Goal: Information Seeking & Learning: Learn about a topic

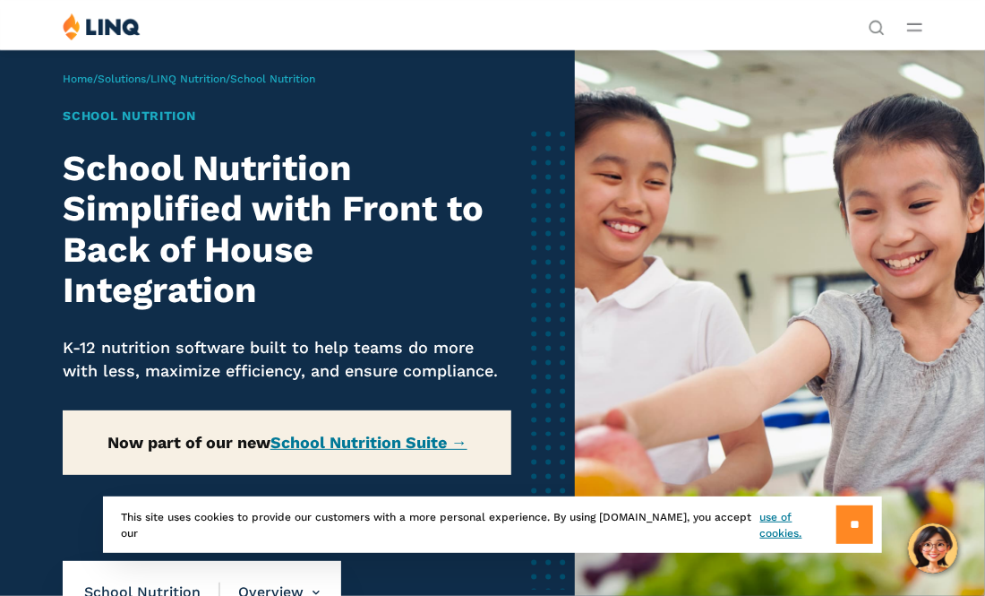
click at [856, 520] on input "**" at bounding box center [855, 524] width 37 height 39
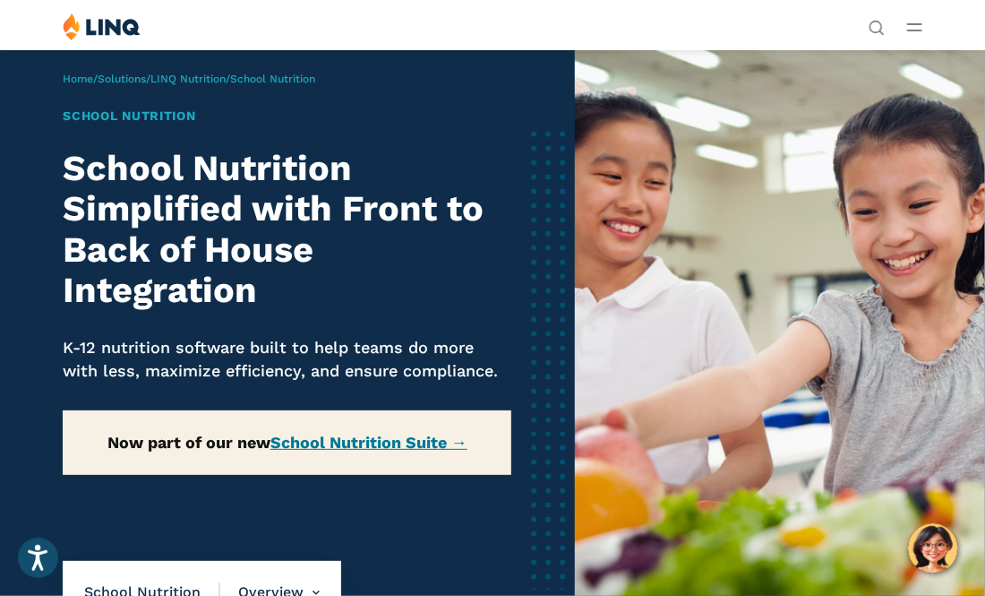
click at [175, 591] on span "School Nutrition" at bounding box center [152, 592] width 136 height 20
click at [163, 584] on span "School Nutrition" at bounding box center [152, 592] width 136 height 20
click at [170, 575] on nav "School Nutrition Overview Overview Front of House Back of House" at bounding box center [202, 592] width 279 height 63
click at [289, 582] on li "Overview Overview Front of House Back of House" at bounding box center [269, 592] width 99 height 63
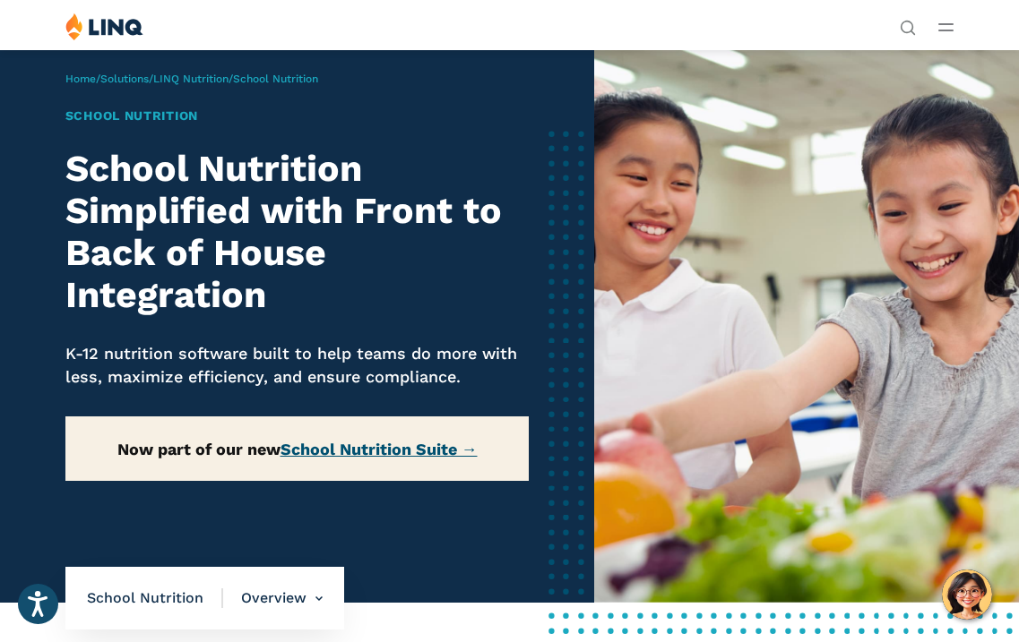
click at [400, 453] on link "School Nutrition Suite →" at bounding box center [378, 449] width 197 height 19
click at [410, 440] on link "School Nutrition Suite →" at bounding box center [378, 449] width 197 height 19
